Goal: Task Accomplishment & Management: Manage account settings

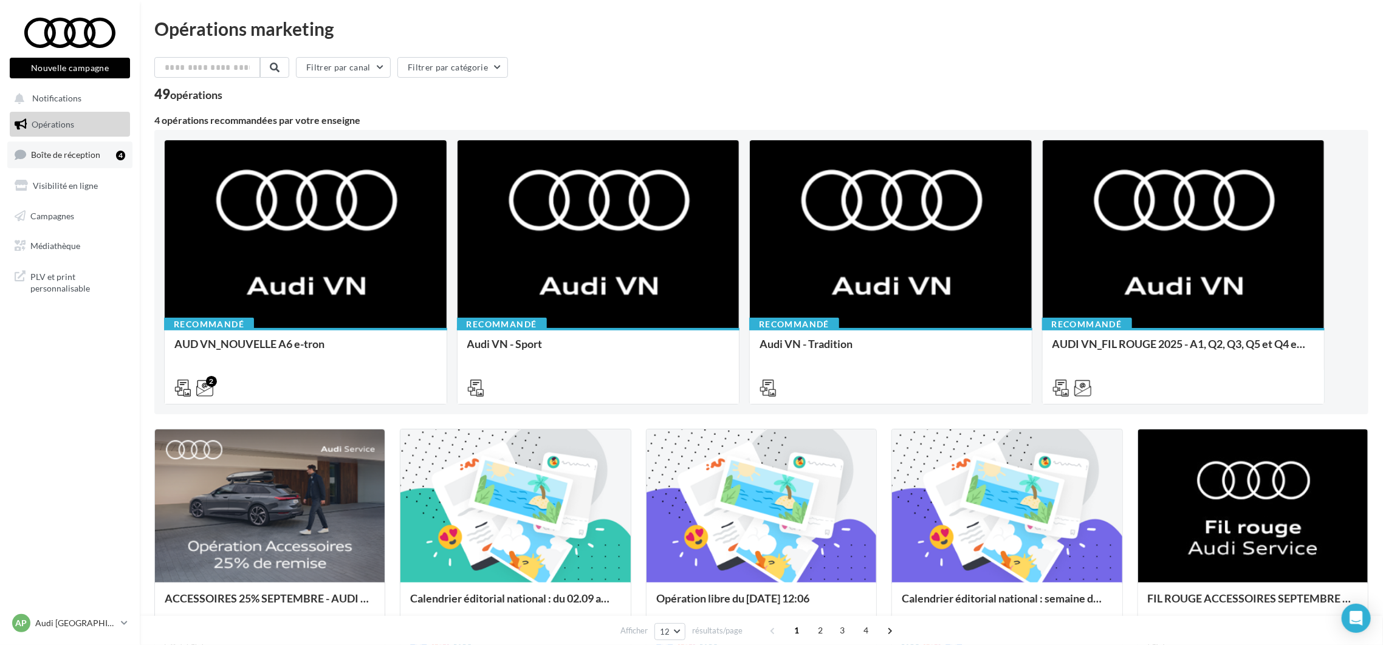
click at [91, 160] on link "Boîte de réception 4" at bounding box center [69, 155] width 125 height 26
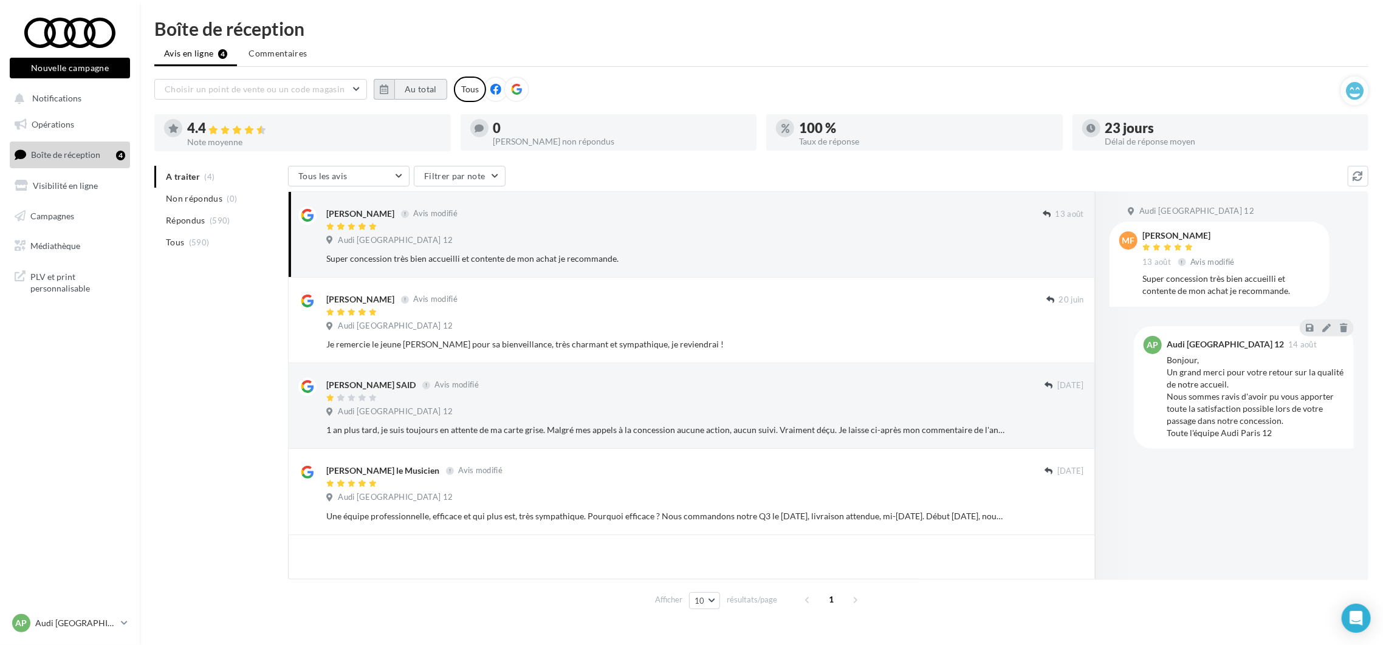
click at [411, 90] on button "Au total" at bounding box center [420, 89] width 53 height 21
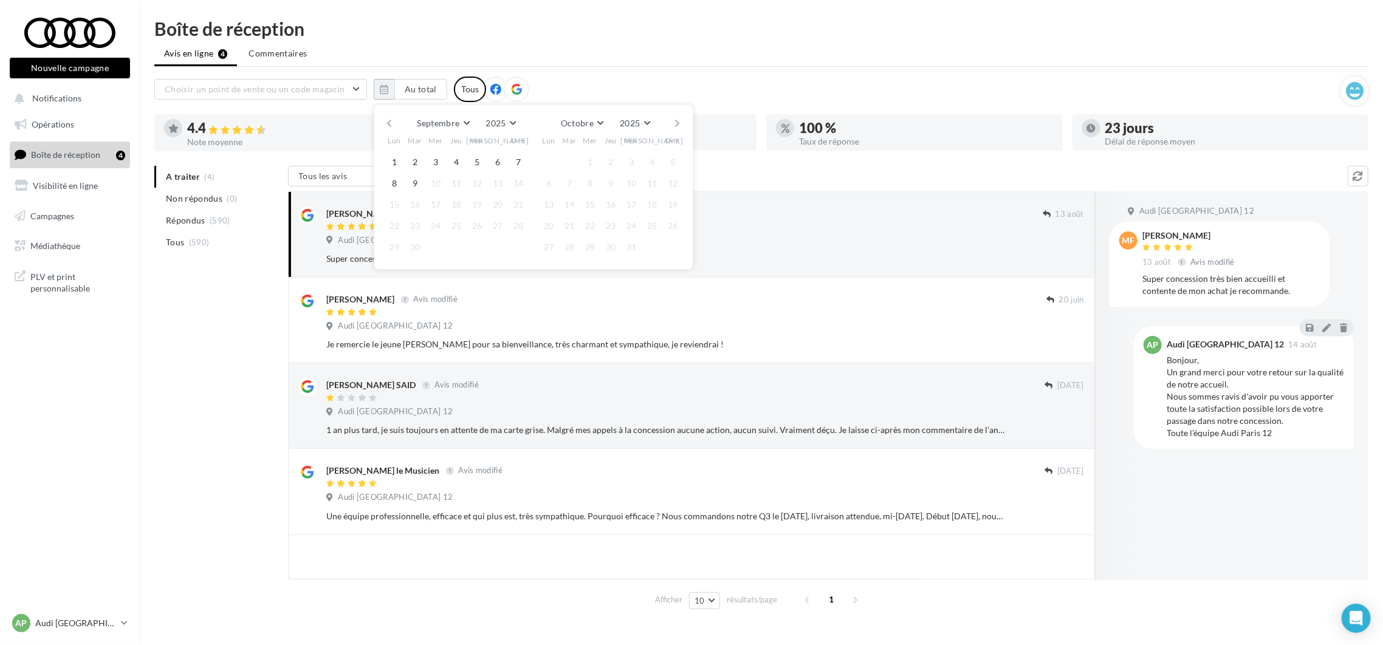
click at [388, 125] on button "button" at bounding box center [389, 123] width 10 height 17
click at [389, 125] on button "button" at bounding box center [389, 123] width 10 height 17
click at [392, 127] on button "button" at bounding box center [389, 123] width 10 height 17
click at [393, 127] on button "button" at bounding box center [389, 123] width 10 height 17
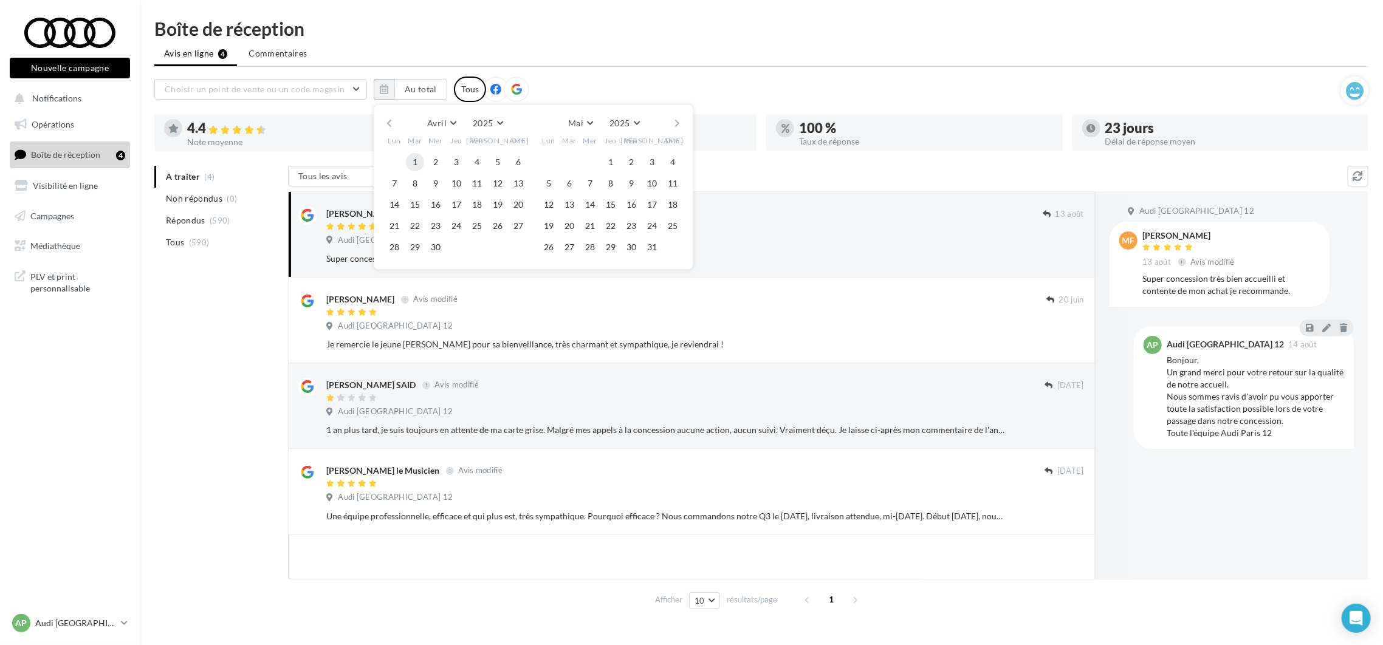
click at [415, 165] on button "1" at bounding box center [415, 162] width 18 height 18
click at [674, 126] on button "button" at bounding box center [678, 123] width 10 height 17
click at [675, 126] on button "button" at bounding box center [678, 123] width 10 height 17
click at [677, 125] on button "button" at bounding box center [678, 123] width 10 height 17
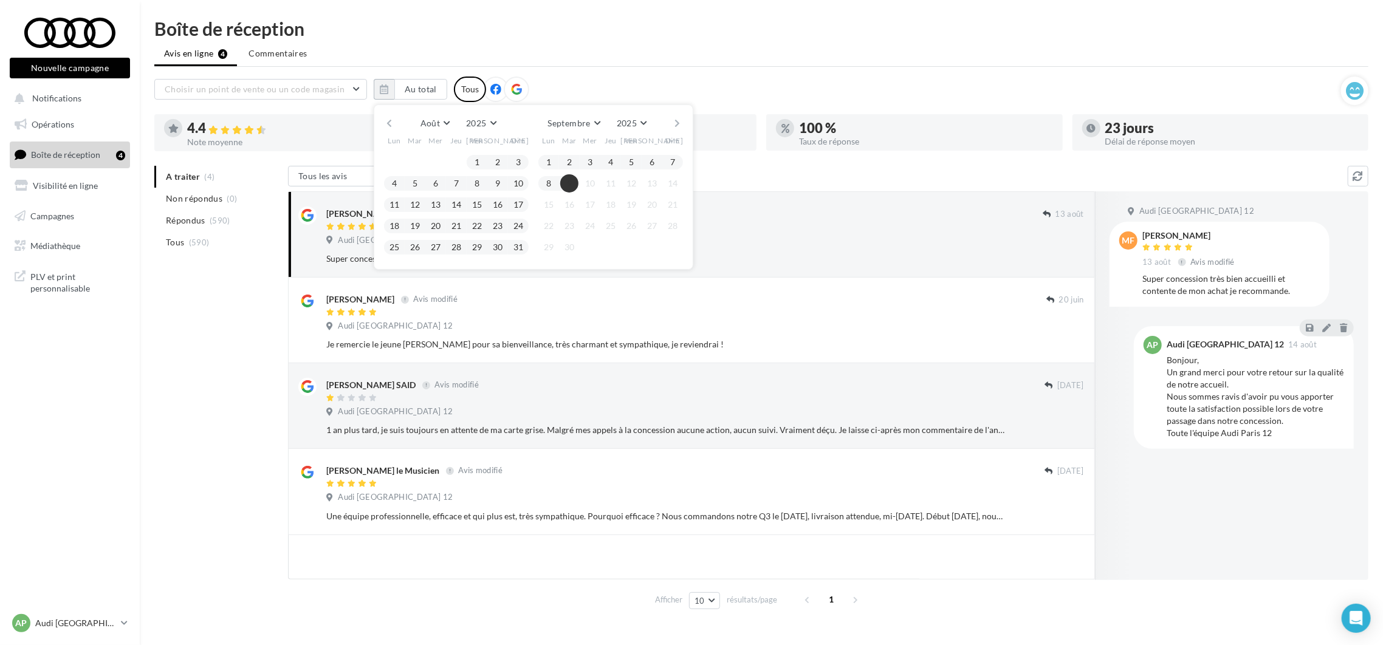
click at [571, 181] on button "9" at bounding box center [569, 183] width 18 height 18
